Goal: Task Accomplishment & Management: Manage account settings

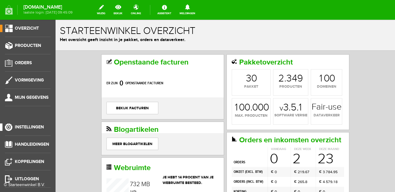
click at [24, 126] on span "Instellingen" at bounding box center [29, 126] width 29 height 5
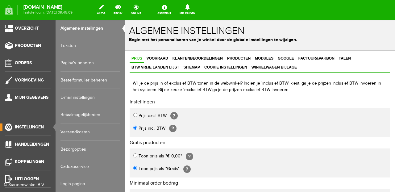
click at [36, 127] on span "Instellingen" at bounding box center [29, 126] width 29 height 5
click at [76, 150] on link "Login pagina" at bounding box center [89, 148] width 59 height 17
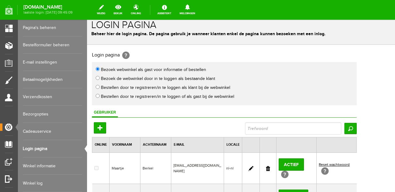
scroll to position [6, 0]
click at [39, 27] on link "Pagina's beheren" at bounding box center [52, 27] width 59 height 17
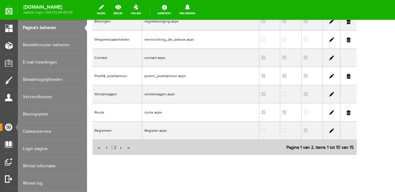
scroll to position [2, 0]
click at [117, 141] on span "2" at bounding box center [115, 147] width 4 height 12
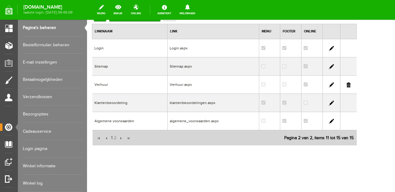
scroll to position [53, 0]
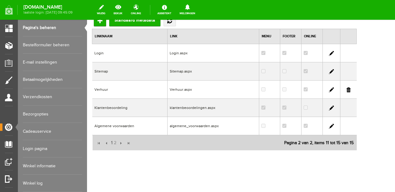
click at [334, 53] on link at bounding box center [331, 53] width 5 height 5
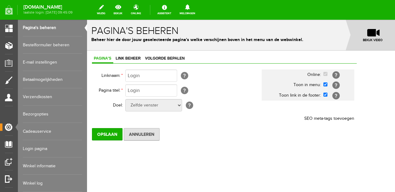
scroll to position [0, 0]
click at [327, 84] on input "checkbox" at bounding box center [325, 84] width 4 height 4
checkbox input "false"
click at [327, 93] on input "checkbox" at bounding box center [325, 95] width 4 height 4
checkbox input "false"
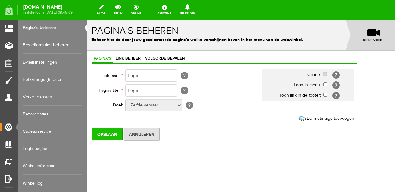
click at [111, 135] on input "Opslaan" at bounding box center [107, 134] width 31 height 12
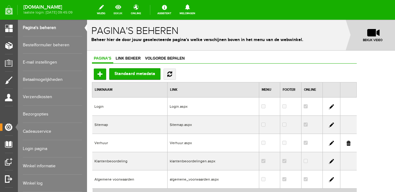
click at [126, 13] on link "bekijk" at bounding box center [118, 10] width 16 height 14
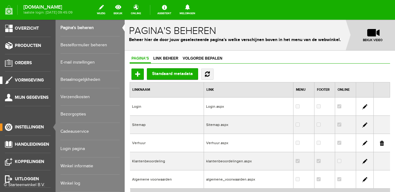
click at [32, 83] on link "Vormgeving" at bounding box center [25, 80] width 51 height 7
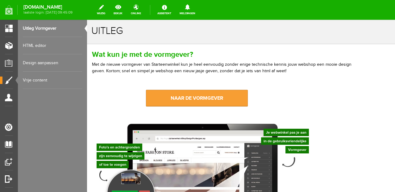
click at [179, 94] on link "naar de vormgever" at bounding box center [197, 98] width 102 height 17
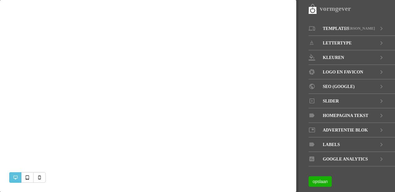
select select "1000"
click at [330, 102] on span "Slider" at bounding box center [331, 101] width 16 height 14
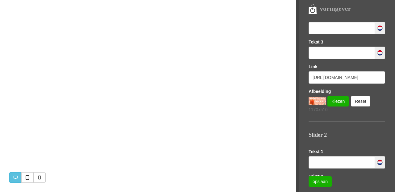
scroll to position [113, 0]
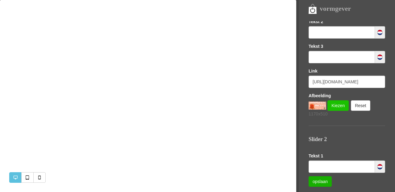
click at [334, 105] on link "Kiezen" at bounding box center [337, 105] width 21 height 10
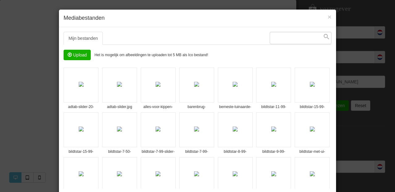
scroll to position [0, 0]
click at [330, 18] on span "×" at bounding box center [330, 16] width 4 height 7
